Goal: Information Seeking & Learning: Learn about a topic

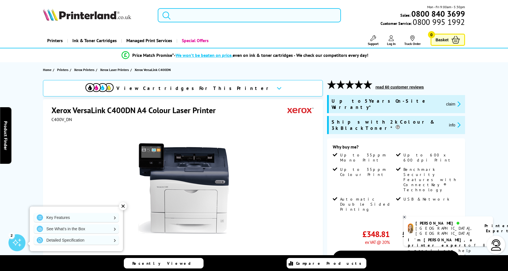
click at [174, 14] on input "search" at bounding box center [249, 15] width 183 height 14
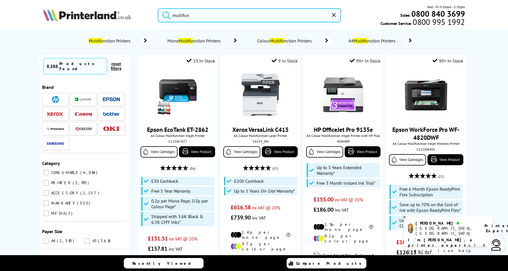
type input "multifunc"
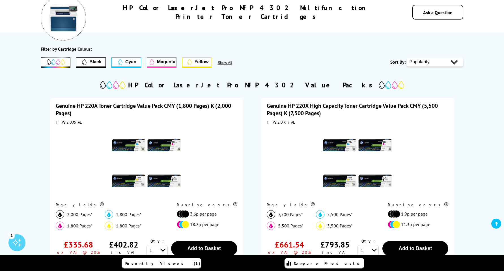
scroll to position [170, 0]
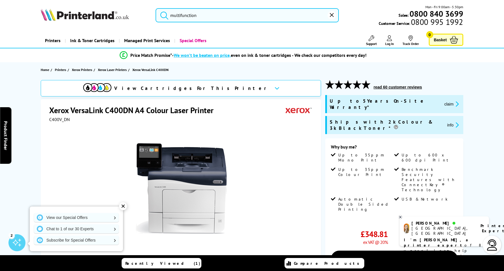
type input "multif"
